Goal: Task Accomplishment & Management: Use online tool/utility

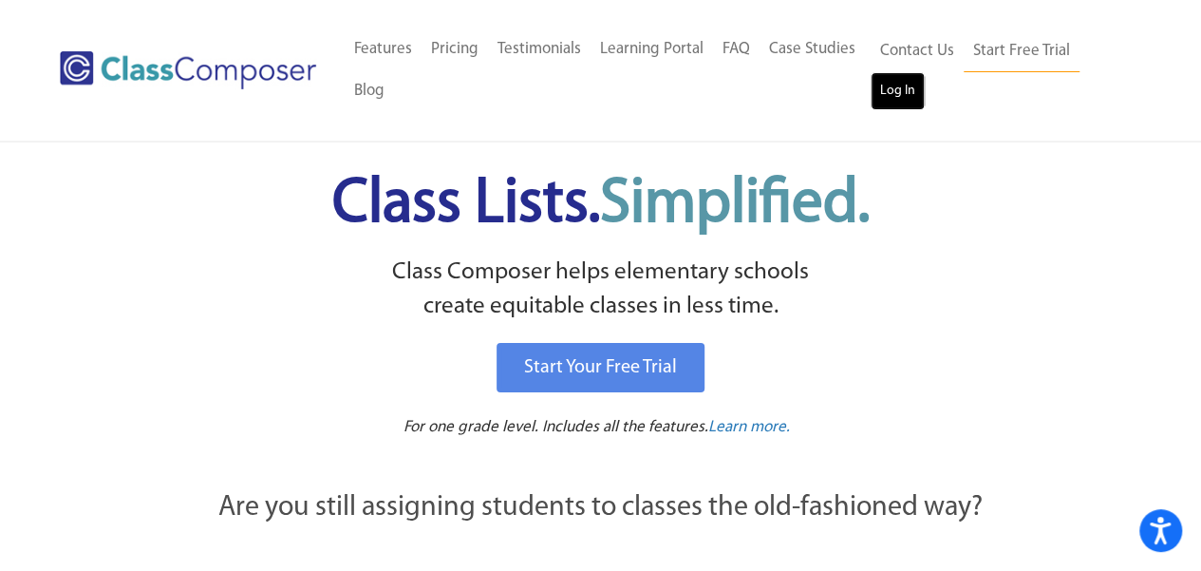
click at [899, 98] on link "Log In" at bounding box center [898, 91] width 54 height 38
